Goal: Information Seeking & Learning: Check status

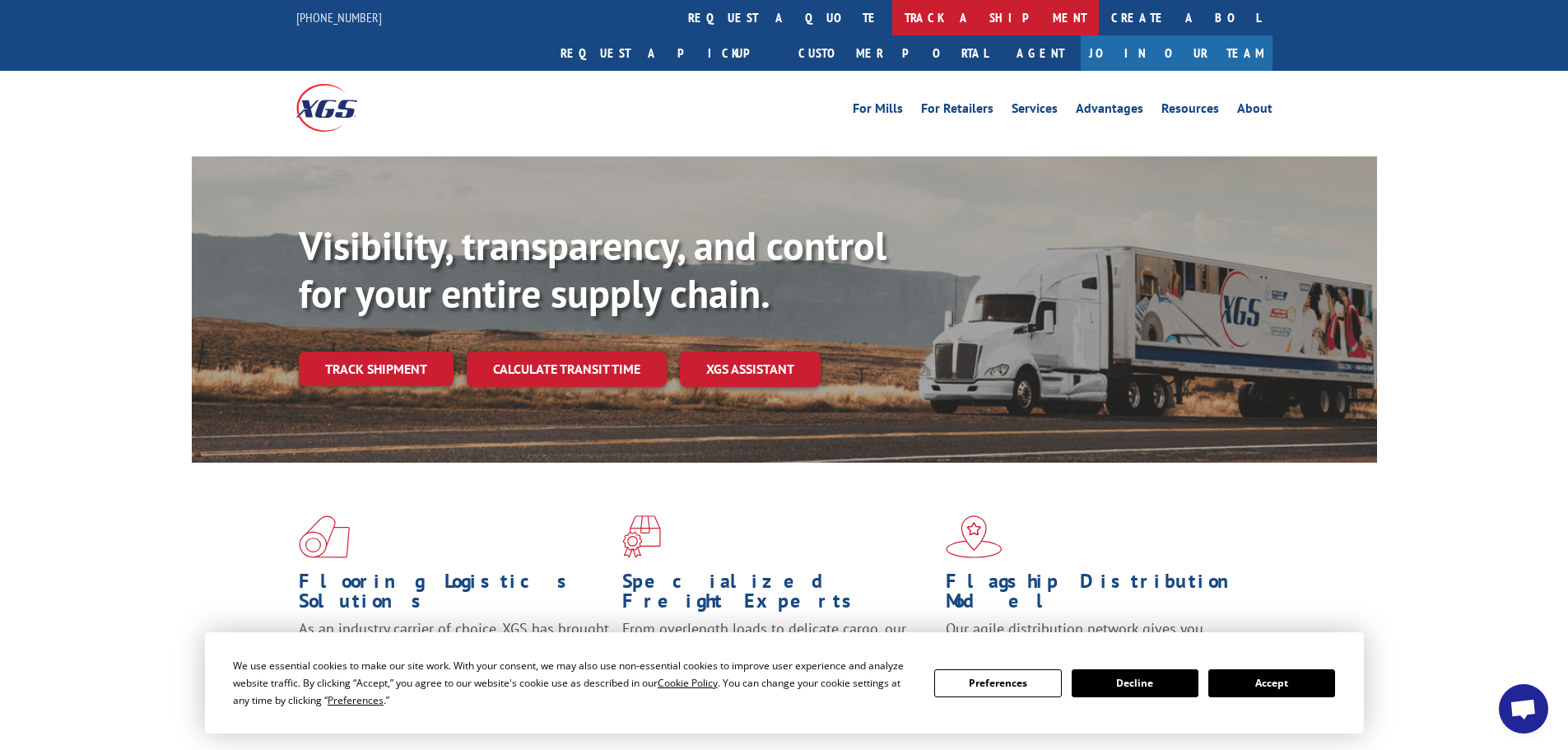
click at [892, 11] on link "track a shipment" at bounding box center [995, 18] width 207 height 35
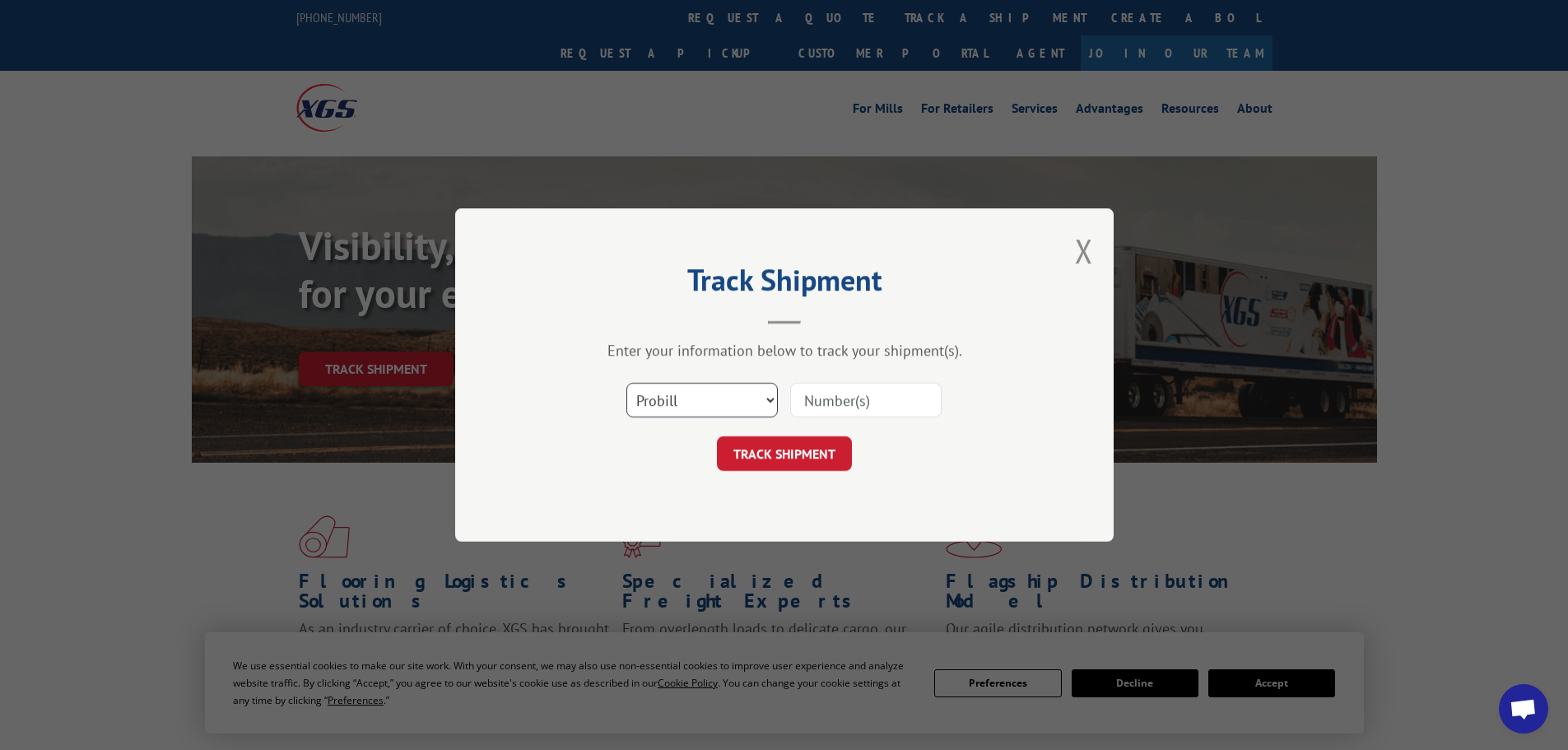
click at [731, 399] on select "Select category... Probill BOL PO" at bounding box center [702, 400] width 152 height 34
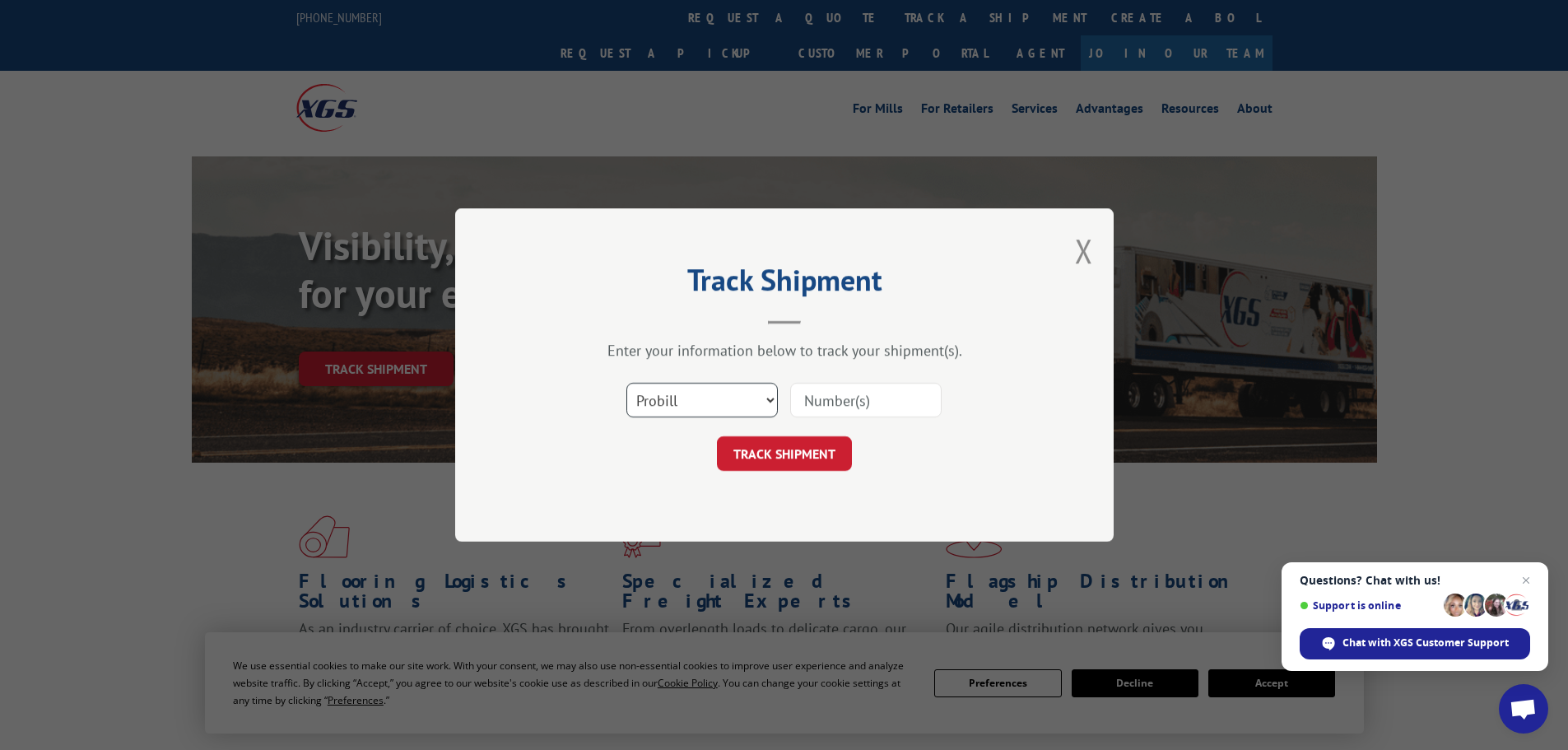
select select "po"
click at [626, 383] on select "Select category... Probill BOL PO" at bounding box center [702, 400] width 152 height 34
click at [894, 396] on input at bounding box center [866, 400] width 152 height 34
click at [916, 405] on input at bounding box center [866, 400] width 152 height 34
paste input "15529919"
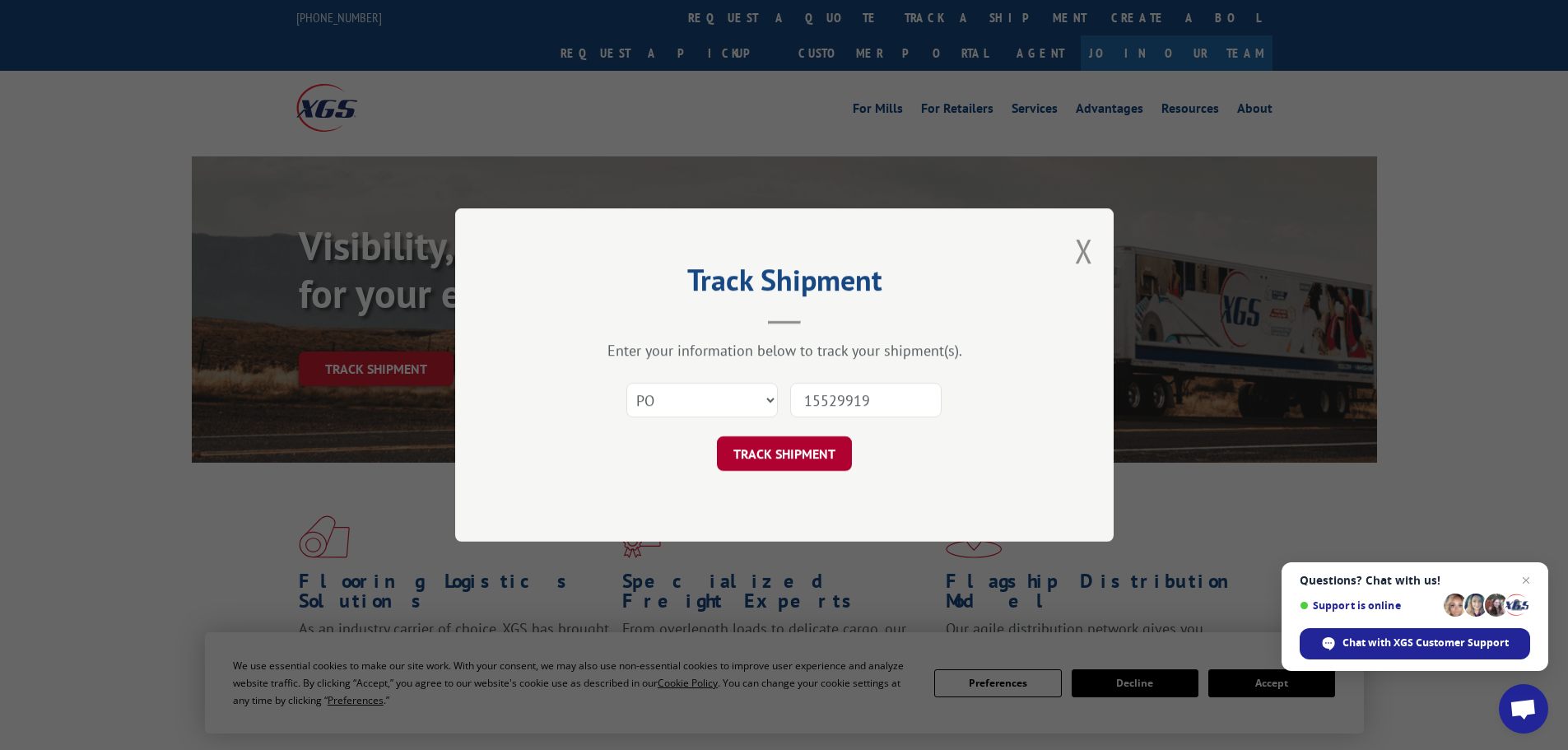
type input "15529919"
click at [805, 456] on button "TRACK SHIPMENT" at bounding box center [784, 453] width 135 height 34
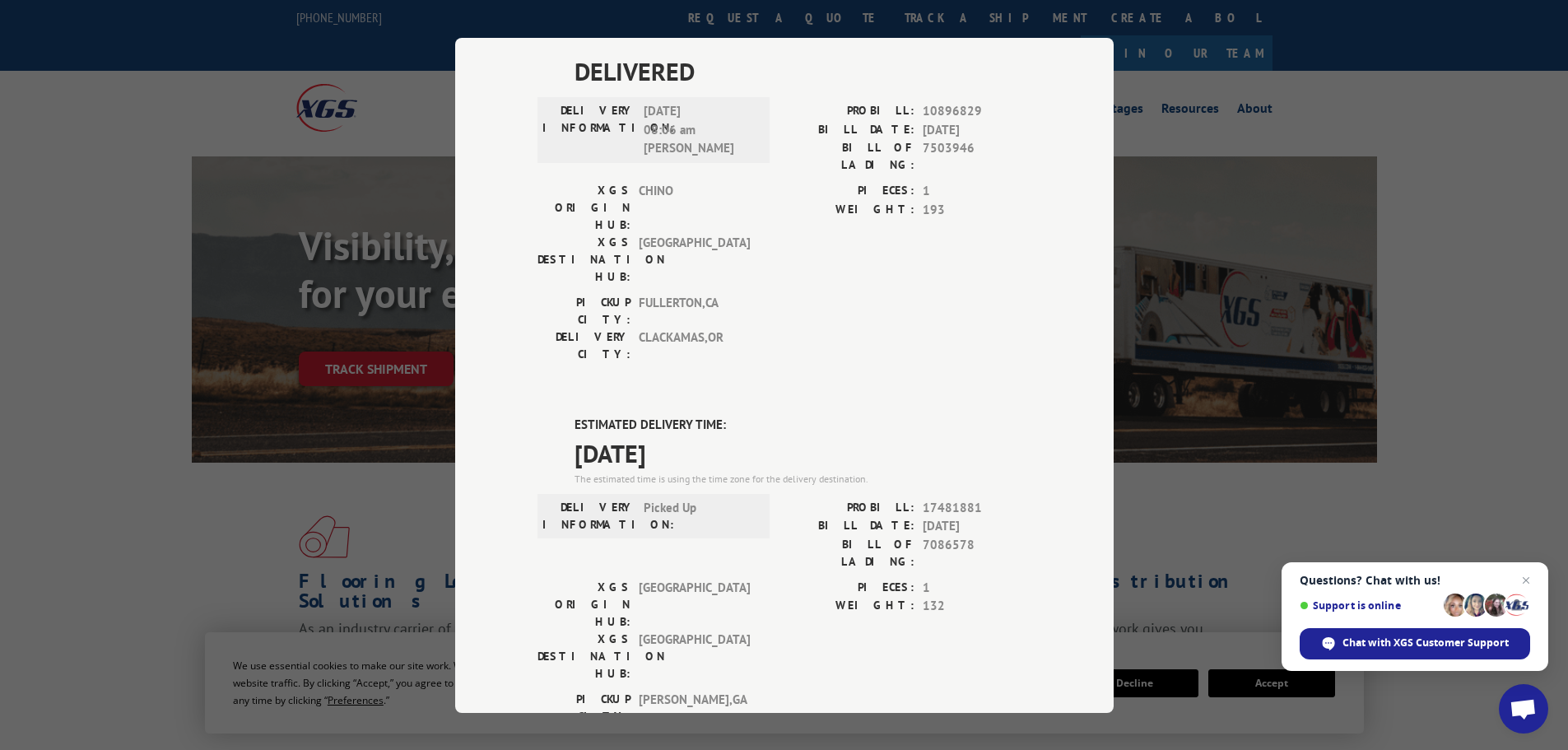
scroll to position [329, 0]
